Goal: Transaction & Acquisition: Purchase product/service

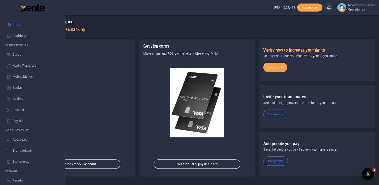
click at [19, 79] on link "Mobile Money" at bounding box center [32, 76] width 57 height 11
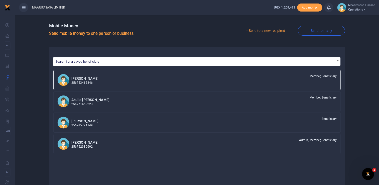
click at [265, 30] on link "Send to a new recipient" at bounding box center [265, 30] width 65 height 9
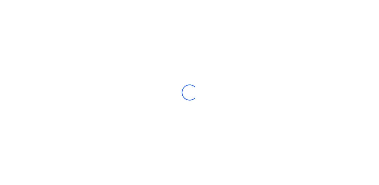
select select
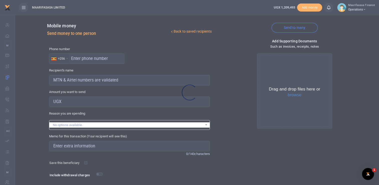
click at [95, 58] on div at bounding box center [189, 92] width 379 height 185
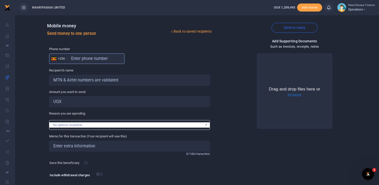
click at [95, 58] on input "text" at bounding box center [86, 58] width 75 height 11
type input "701395352"
click at [76, 99] on input "Amount you want to send" at bounding box center [129, 102] width 161 height 11
type input "[PERSON_NAME]"
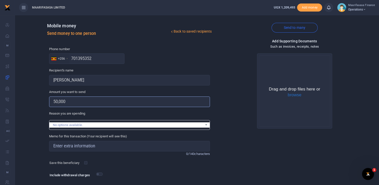
type input "50,000"
click at [219, 113] on div "Drop your files here Drag and drop files here or browse Powered by Uppy" at bounding box center [294, 90] width 161 height 83
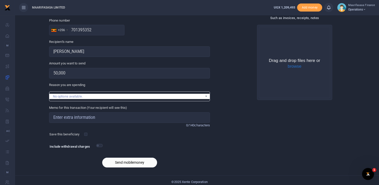
scroll to position [29, 0]
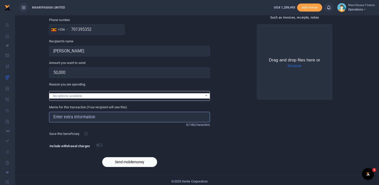
click at [90, 117] on input "Memo for this transaction (Your recipient will see this)" at bounding box center [129, 117] width 161 height 11
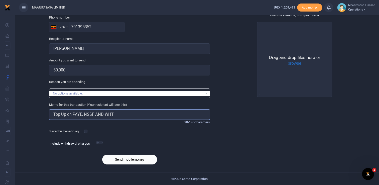
type input "Top Up on PAYE, NSSF AND WHT"
click at [101, 142] on input "checkbox" at bounding box center [99, 142] width 7 height 3
checkbox input "true"
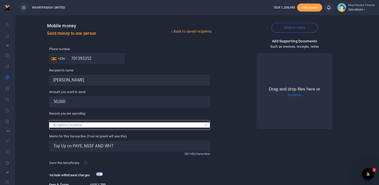
scroll to position [45, 0]
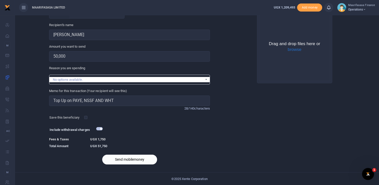
click at [138, 157] on button "Send mobilemoney" at bounding box center [129, 160] width 55 height 10
click at [84, 101] on input "Top Up on PAYE, NSSF AND WHT" at bounding box center [129, 101] width 161 height 11
type input "Top Up on PAYE NSSF AND WHT"
click at [145, 161] on button "Send mobilemoney" at bounding box center [129, 160] width 55 height 10
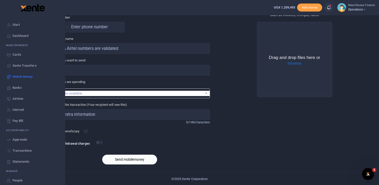
click at [19, 138] on span "Approvals" at bounding box center [20, 139] width 15 height 5
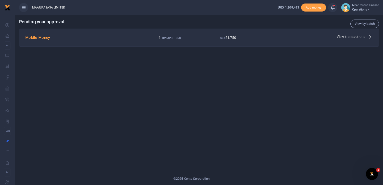
click at [370, 38] on icon at bounding box center [370, 37] width 6 height 6
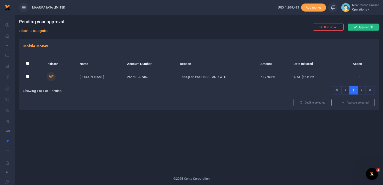
click at [363, 27] on button "Approve all" at bounding box center [363, 27] width 31 height 7
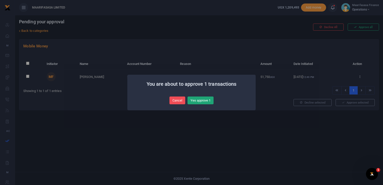
click at [200, 100] on button "Yes approve 1" at bounding box center [201, 101] width 26 height 8
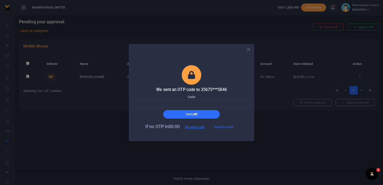
click at [223, 127] on button "Send to email" at bounding box center [224, 127] width 28 height 9
click at [146, 106] on input "text" at bounding box center [147, 104] width 29 height 9
type input "1"
type input "0"
type input "3"
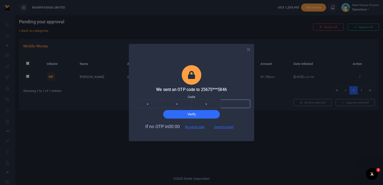
type input "6"
